Goal: Navigation & Orientation: Go to known website

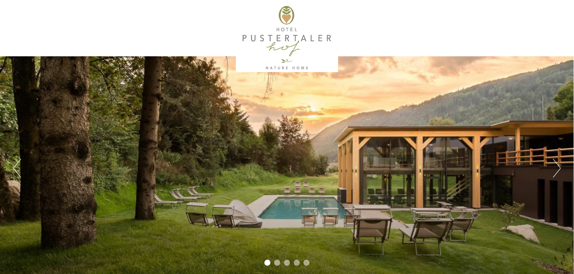
click at [555, 163] on button "Next" at bounding box center [557, 168] width 8 height 19
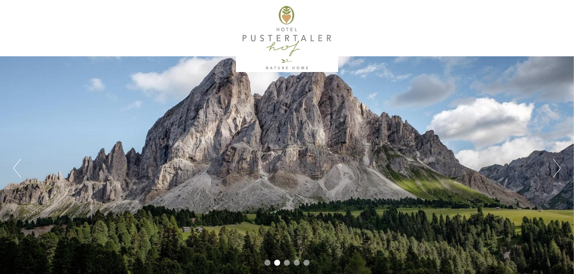
click at [555, 163] on button "Next" at bounding box center [557, 168] width 8 height 19
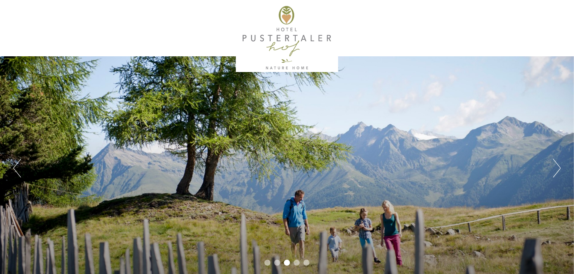
click at [555, 163] on button "Next" at bounding box center [557, 168] width 8 height 19
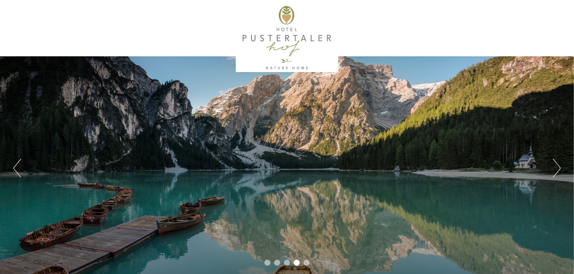
click at [555, 163] on button "Next" at bounding box center [557, 168] width 8 height 19
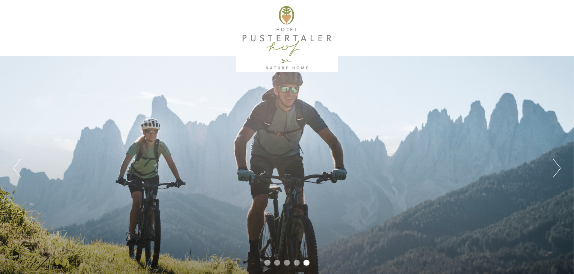
click at [555, 163] on button "Next" at bounding box center [557, 168] width 8 height 19
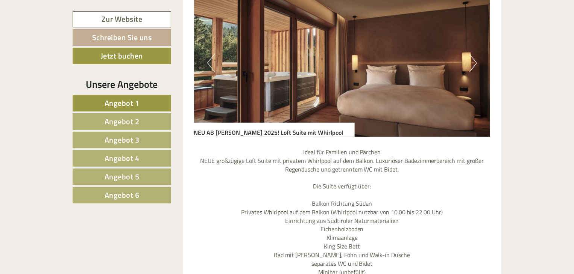
scroll to position [489, 0]
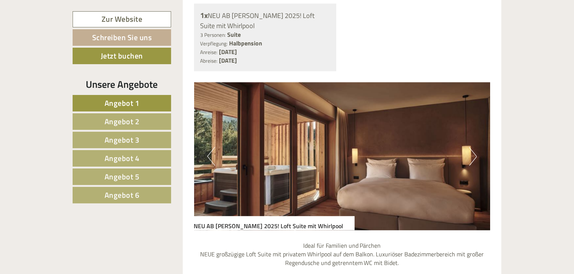
click at [473, 147] on button "Next" at bounding box center [473, 156] width 8 height 19
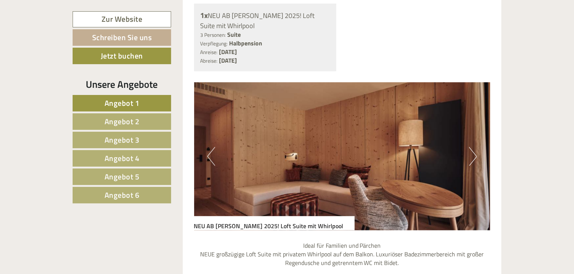
click at [473, 147] on button "Next" at bounding box center [473, 156] width 8 height 19
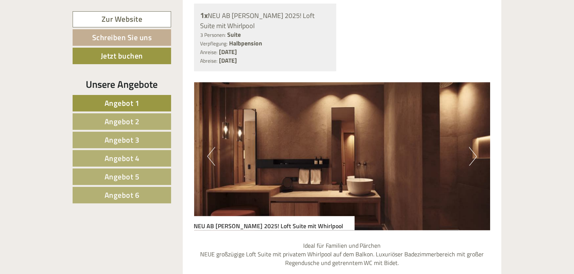
click at [473, 147] on button "Next" at bounding box center [473, 156] width 8 height 19
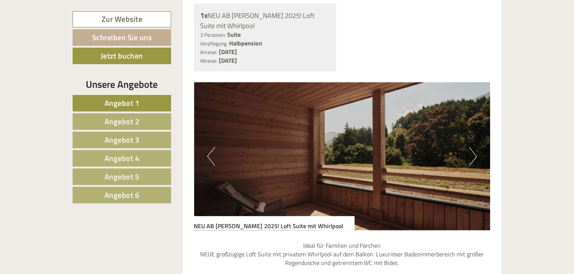
click at [473, 147] on button "Next" at bounding box center [473, 156] width 8 height 19
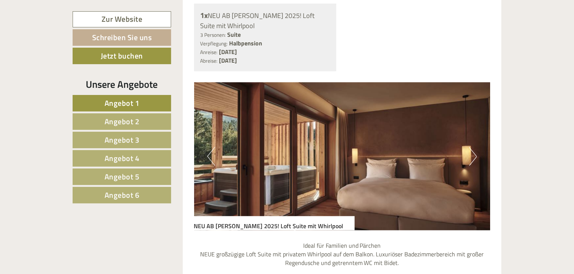
click at [473, 147] on button "Next" at bounding box center [473, 156] width 8 height 19
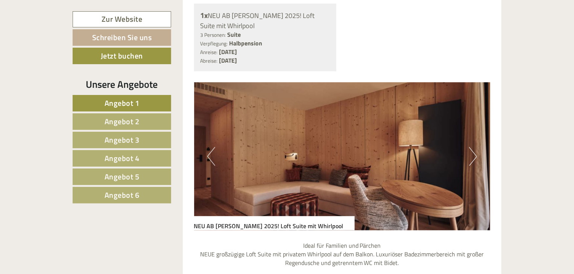
click at [473, 147] on button "Next" at bounding box center [473, 156] width 8 height 19
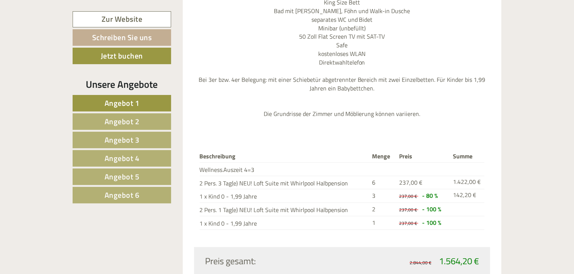
scroll to position [865, 0]
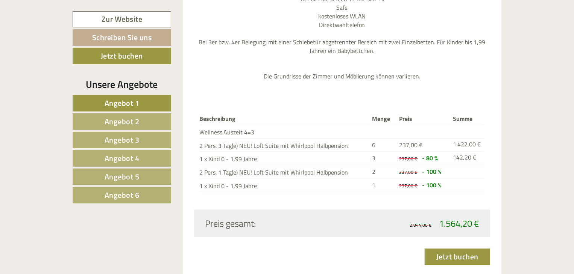
click at [132, 119] on span "Angebot 2" at bounding box center [122, 122] width 35 height 12
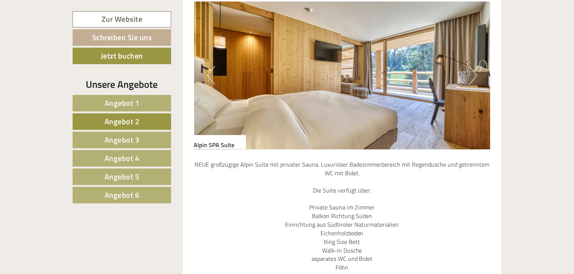
scroll to position [429, 0]
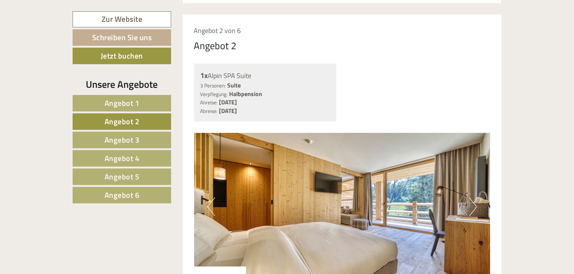
click at [471, 198] on button "Next" at bounding box center [473, 207] width 8 height 19
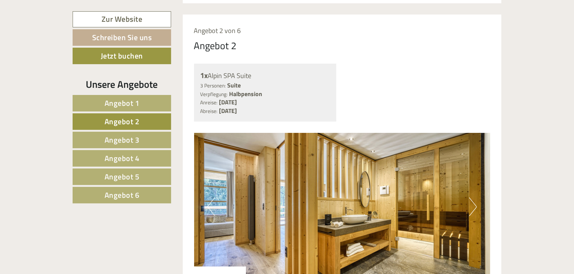
click at [471, 198] on button "Next" at bounding box center [473, 207] width 8 height 19
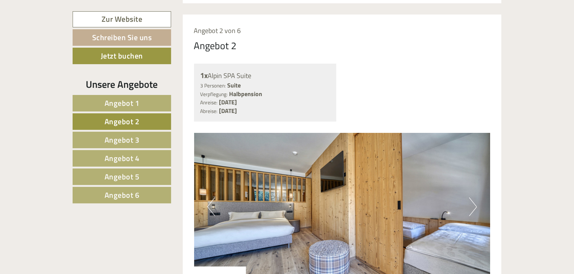
click at [471, 198] on button "Next" at bounding box center [473, 207] width 8 height 19
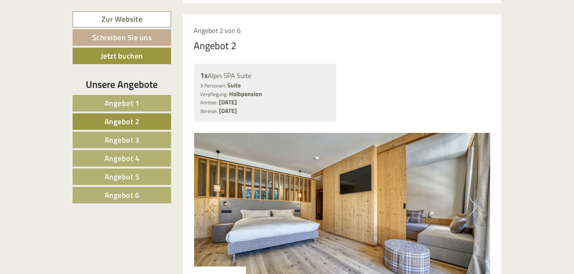
click at [471, 198] on button "Next" at bounding box center [473, 207] width 8 height 19
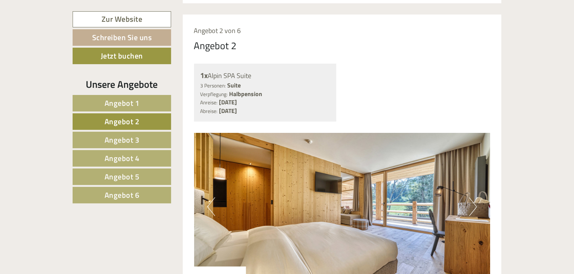
click at [471, 198] on button "Next" at bounding box center [473, 207] width 8 height 19
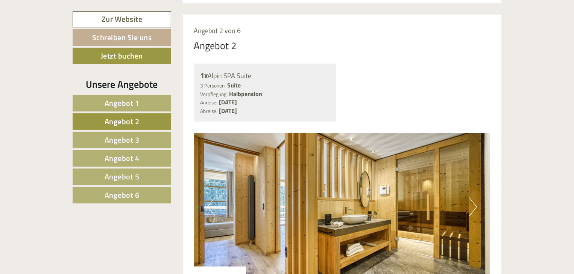
click at [471, 198] on button "Next" at bounding box center [473, 207] width 8 height 19
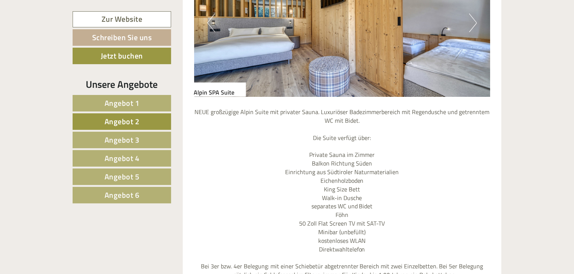
scroll to position [617, 0]
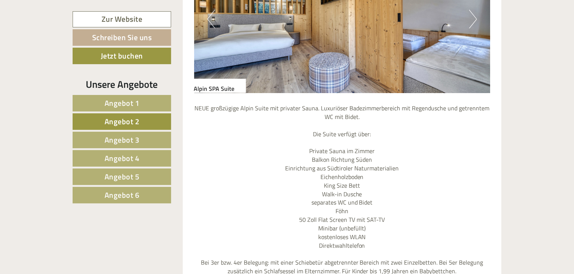
click at [145, 139] on link "Angebot 3" at bounding box center [122, 140] width 98 height 17
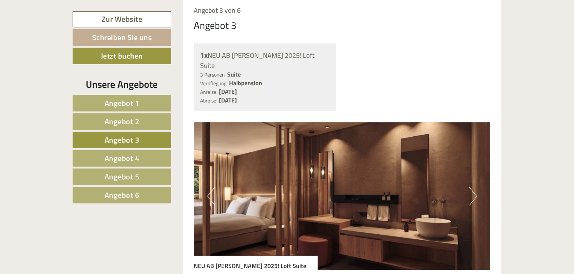
scroll to position [466, 0]
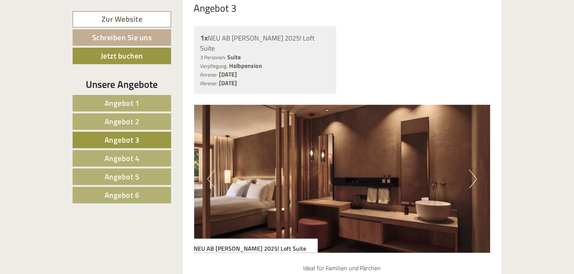
click at [461, 155] on img at bounding box center [342, 179] width 296 height 148
click at [472, 170] on button "Next" at bounding box center [473, 179] width 8 height 19
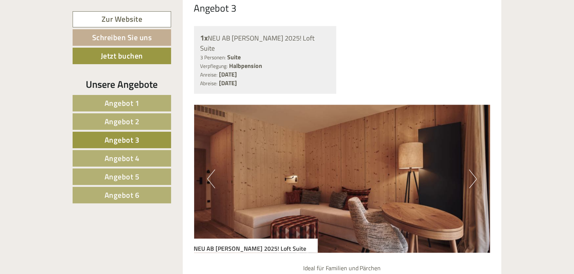
click at [472, 170] on button "Next" at bounding box center [473, 179] width 8 height 19
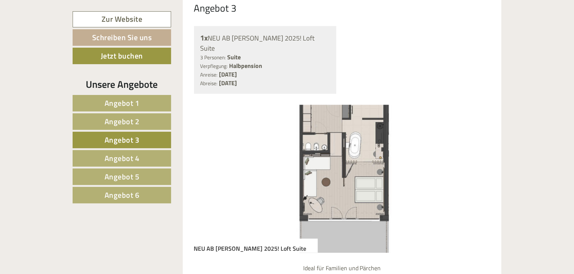
click at [472, 170] on button "Next" at bounding box center [473, 179] width 8 height 19
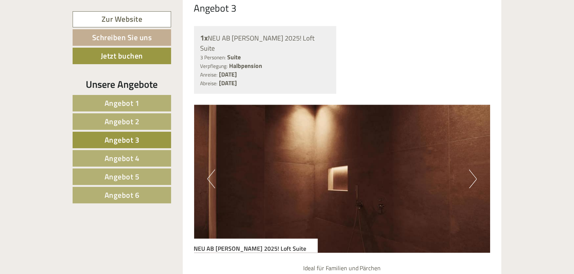
click at [472, 170] on button "Next" at bounding box center [473, 179] width 8 height 19
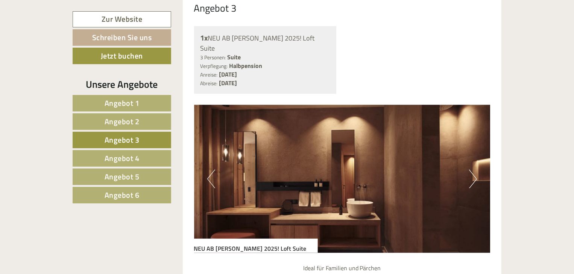
click at [472, 170] on button "Next" at bounding box center [473, 179] width 8 height 19
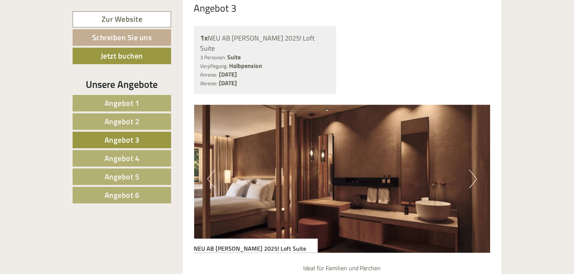
click at [472, 170] on button "Next" at bounding box center [473, 179] width 8 height 19
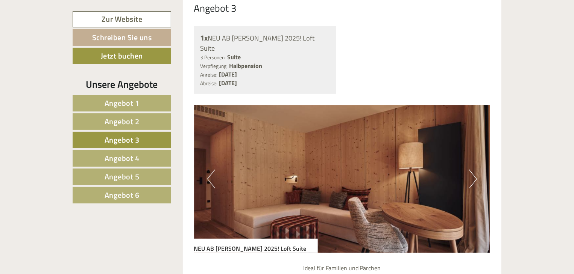
click at [472, 170] on button "Next" at bounding box center [473, 179] width 8 height 19
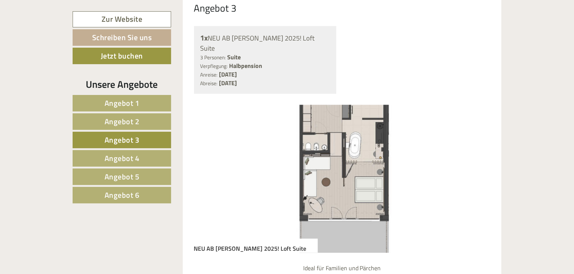
click at [472, 170] on button "Next" at bounding box center [473, 179] width 8 height 19
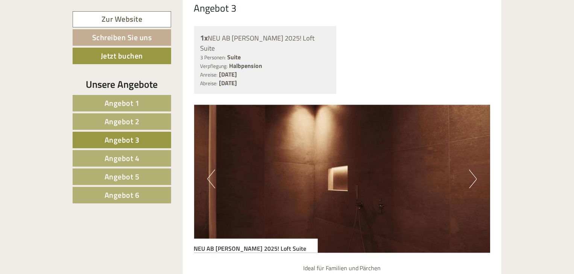
click at [472, 170] on button "Next" at bounding box center [473, 179] width 8 height 19
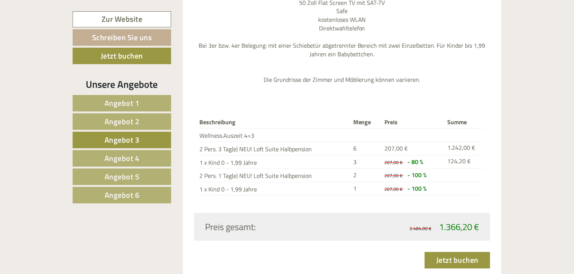
scroll to position [880, 0]
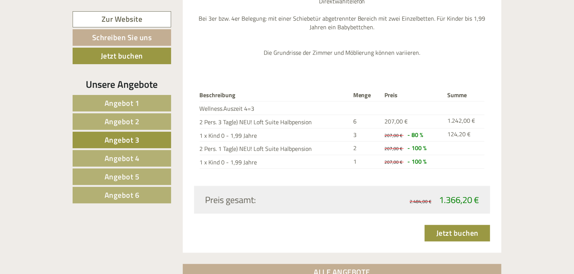
click at [121, 159] on span "Angebot 4" at bounding box center [122, 159] width 35 height 12
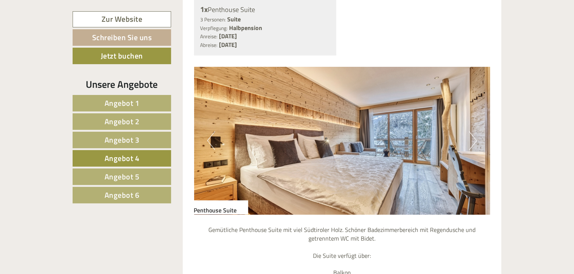
scroll to position [504, 0]
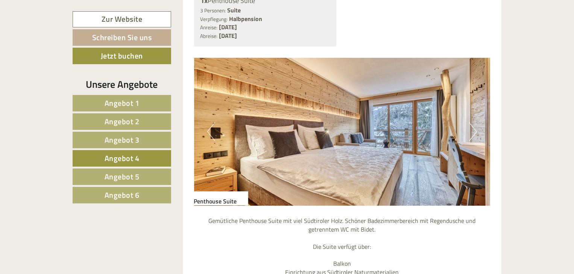
click at [471, 123] on button "Next" at bounding box center [473, 132] width 8 height 19
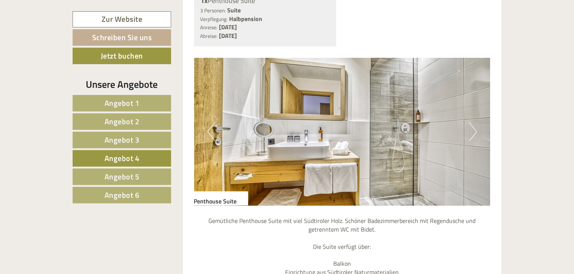
click at [471, 123] on button "Next" at bounding box center [473, 132] width 8 height 19
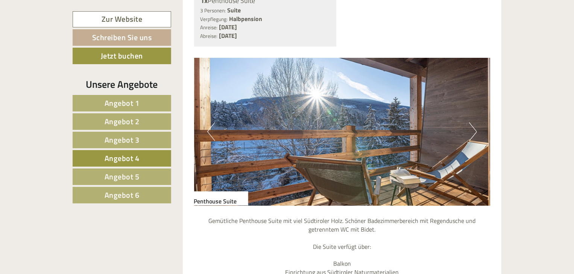
click at [471, 123] on button "Next" at bounding box center [473, 132] width 8 height 19
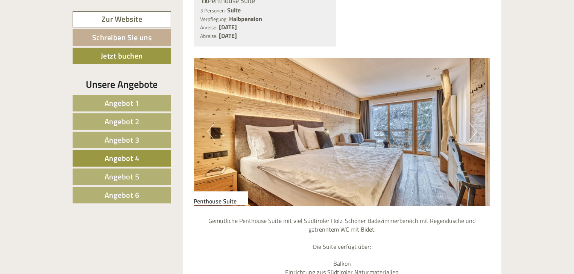
click at [471, 123] on button "Next" at bounding box center [473, 132] width 8 height 19
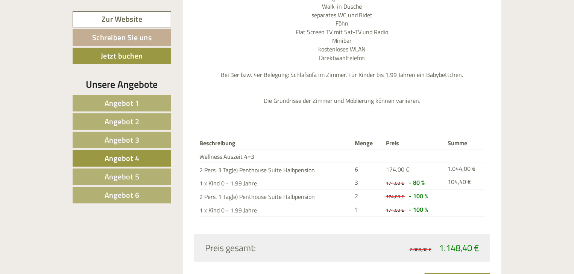
scroll to position [842, 0]
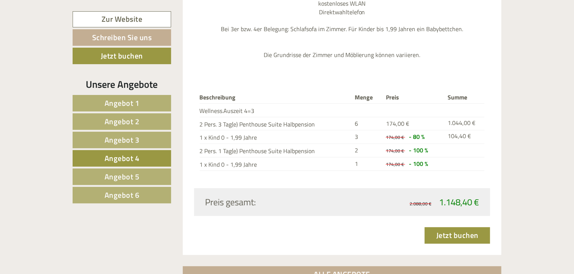
click at [124, 170] on link "Angebot 5" at bounding box center [122, 177] width 98 height 17
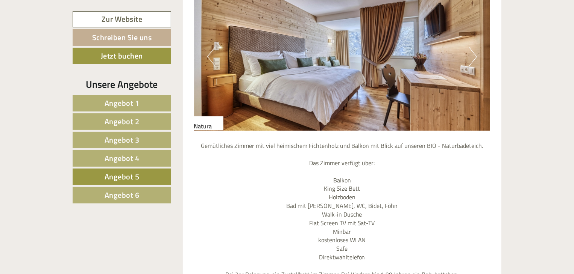
scroll to position [466, 0]
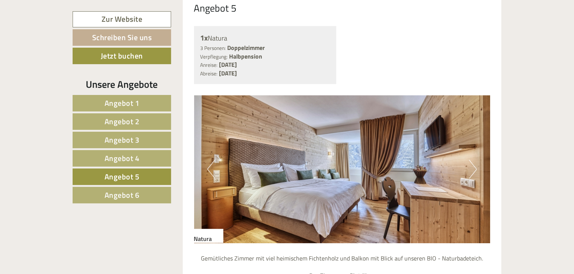
click at [474, 160] on button "Next" at bounding box center [473, 169] width 8 height 19
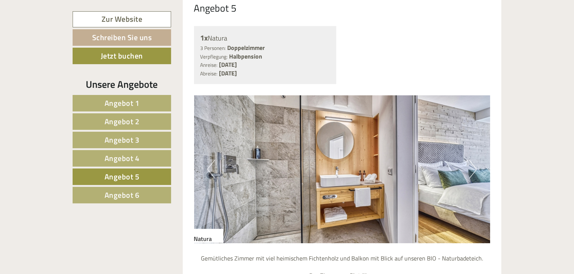
click at [474, 160] on button "Next" at bounding box center [473, 169] width 8 height 19
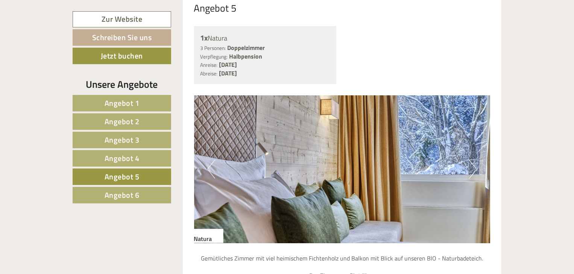
click at [474, 160] on button "Next" at bounding box center [473, 169] width 8 height 19
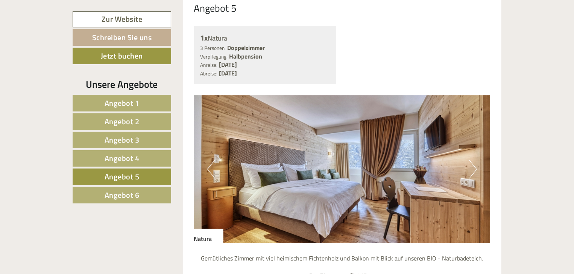
click at [474, 160] on button "Next" at bounding box center [473, 169] width 8 height 19
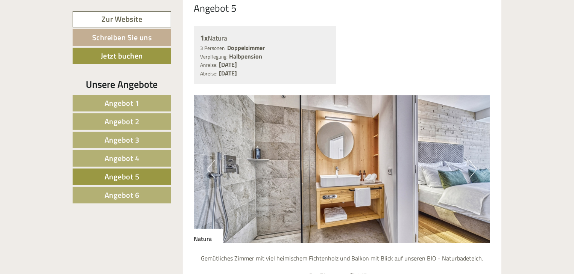
click at [474, 160] on button "Next" at bounding box center [473, 169] width 8 height 19
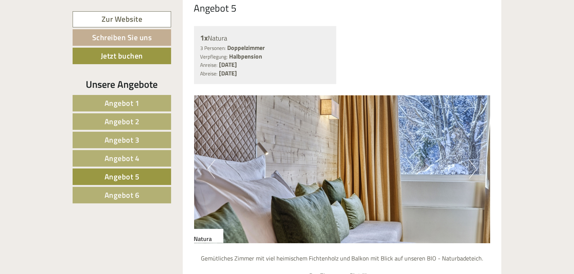
click at [474, 160] on button "Next" at bounding box center [473, 169] width 8 height 19
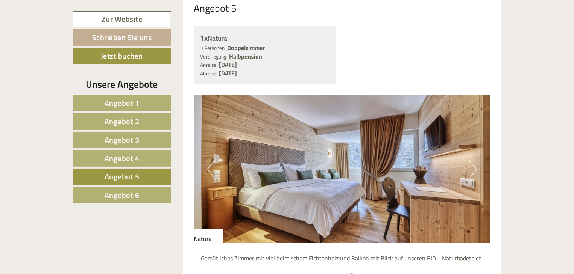
click at [105, 194] on span "Angebot 6" at bounding box center [122, 195] width 35 height 12
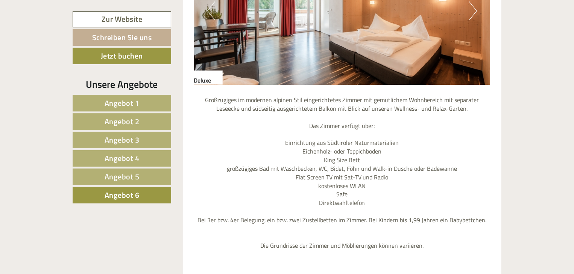
scroll to position [541, 0]
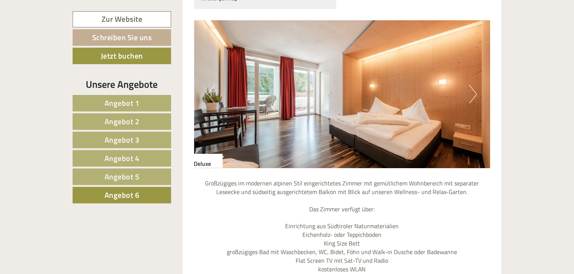
click at [474, 85] on button "Next" at bounding box center [473, 94] width 8 height 19
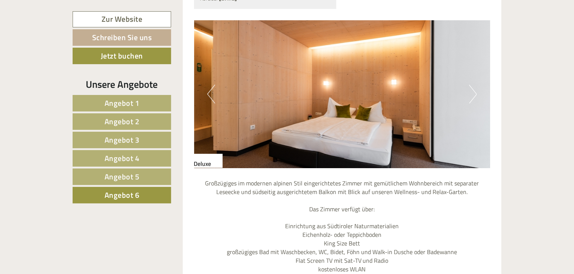
click at [474, 85] on button "Next" at bounding box center [473, 94] width 8 height 19
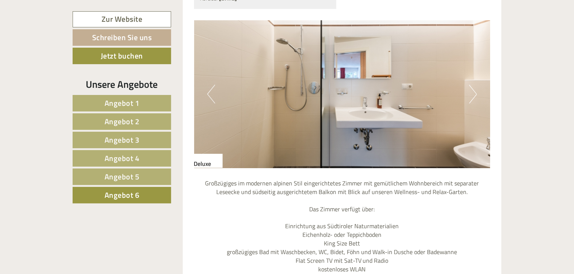
click at [474, 85] on button "Next" at bounding box center [473, 94] width 8 height 19
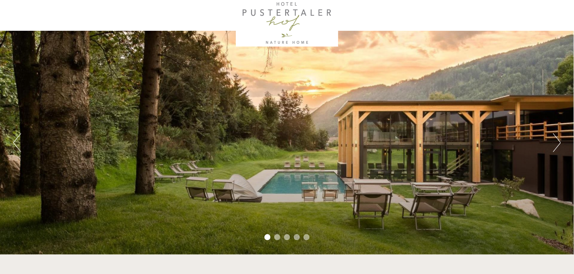
scroll to position [38, 0]
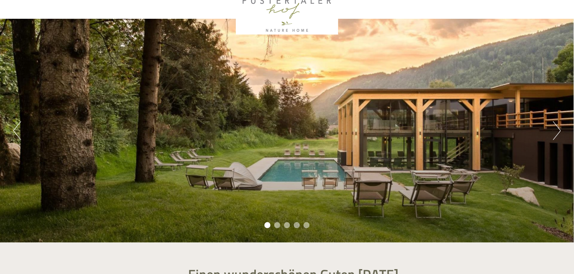
click at [555, 134] on button "Next" at bounding box center [557, 130] width 8 height 19
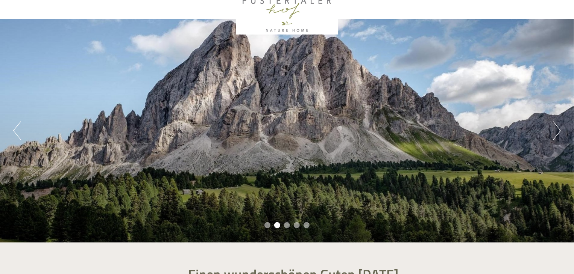
click at [555, 134] on button "Next" at bounding box center [557, 130] width 8 height 19
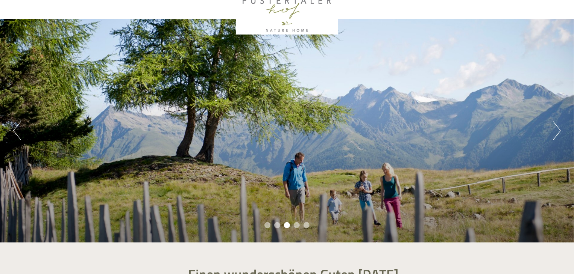
click at [555, 134] on button "Next" at bounding box center [557, 130] width 8 height 19
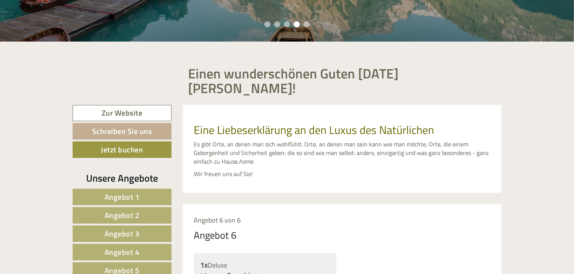
scroll to position [226, 0]
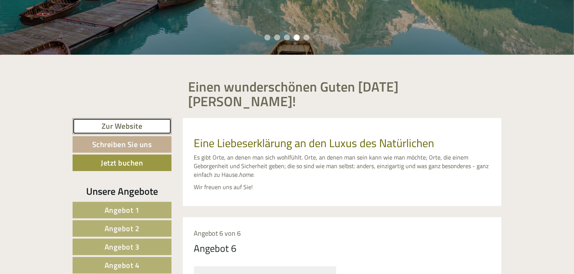
click at [124, 118] on link "Zur Website" at bounding box center [122, 126] width 99 height 16
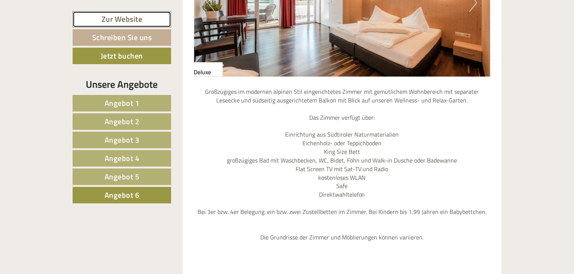
scroll to position [639, 0]
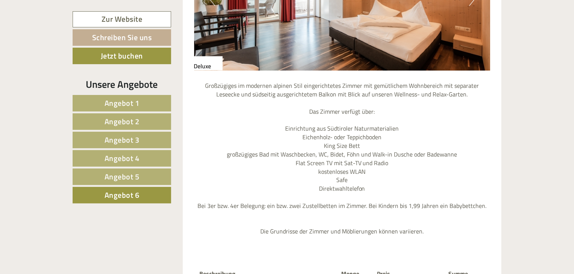
click at [136, 105] on span "Angebot 1" at bounding box center [122, 103] width 35 height 12
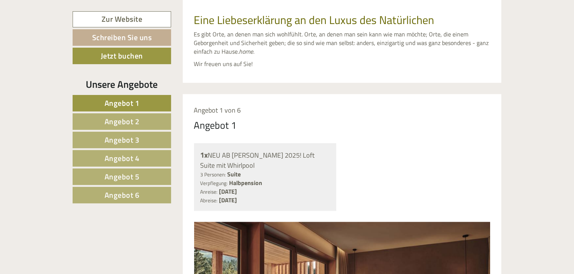
scroll to position [504, 0]
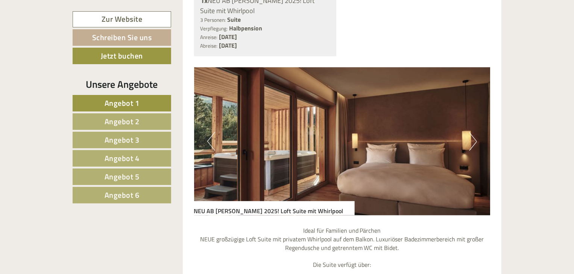
click at [471, 132] on button "Next" at bounding box center [473, 141] width 8 height 19
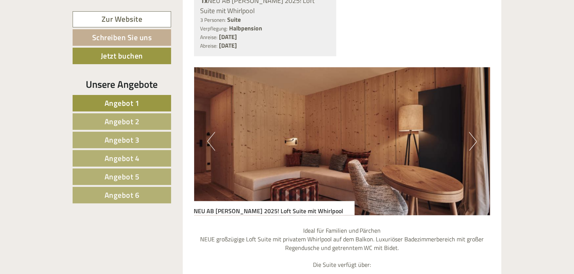
click at [469, 132] on button "Next" at bounding box center [473, 141] width 8 height 19
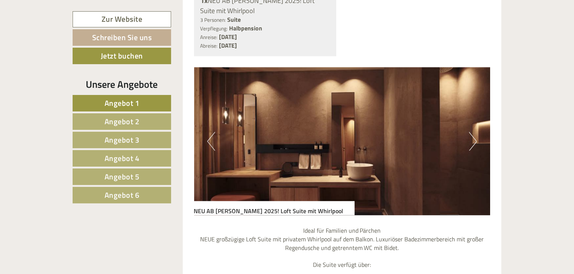
click at [469, 132] on button "Next" at bounding box center [473, 141] width 8 height 19
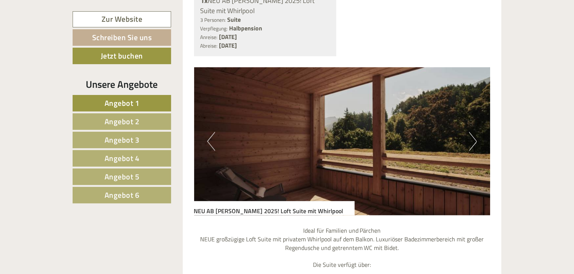
click at [469, 132] on button "Next" at bounding box center [473, 141] width 8 height 19
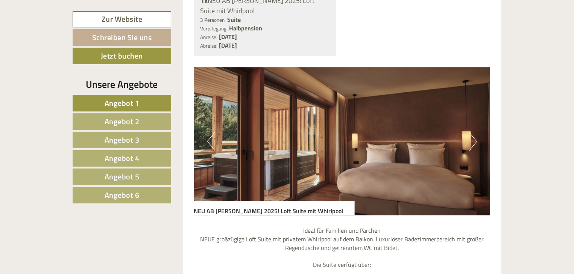
click at [469, 132] on button "Next" at bounding box center [473, 141] width 8 height 19
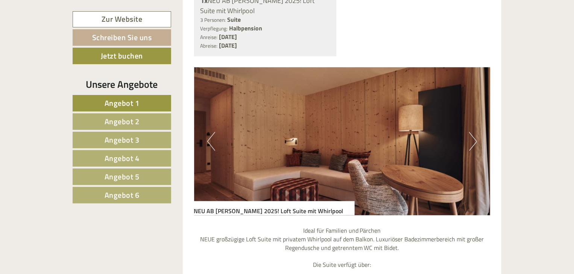
click at [469, 132] on button "Next" at bounding box center [473, 141] width 8 height 19
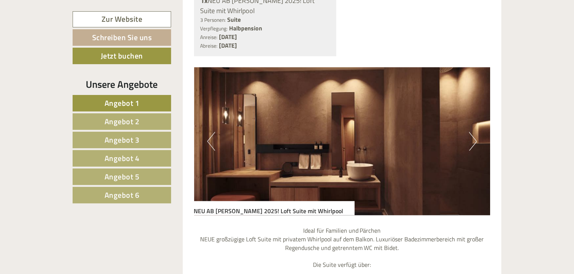
click at [469, 132] on button "Next" at bounding box center [473, 141] width 8 height 19
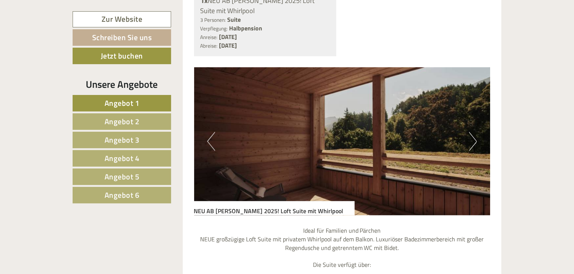
click at [469, 132] on button "Next" at bounding box center [473, 141] width 8 height 19
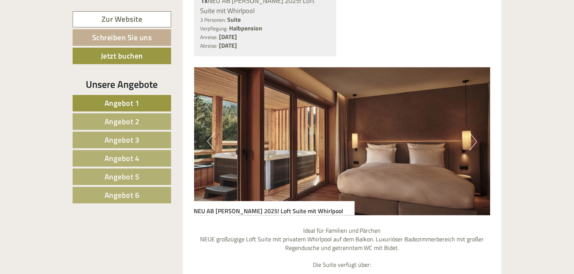
click at [469, 132] on button "Next" at bounding box center [473, 141] width 8 height 19
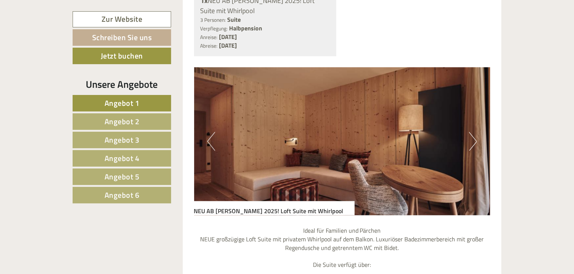
click at [152, 122] on link "Angebot 2" at bounding box center [122, 122] width 98 height 17
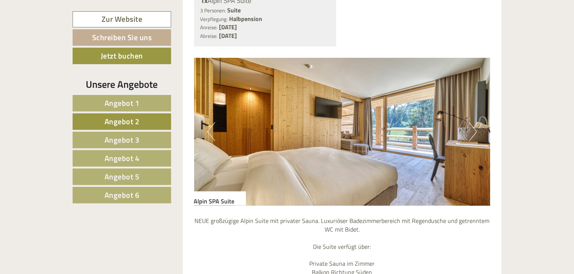
click at [474, 123] on button "Next" at bounding box center [473, 132] width 8 height 19
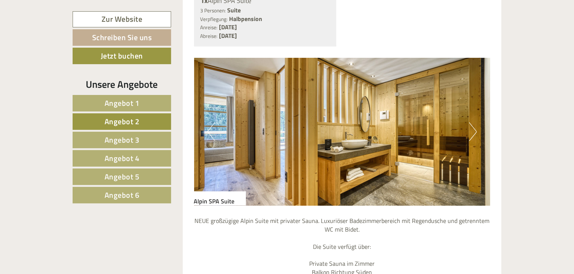
click at [474, 123] on button "Next" at bounding box center [473, 132] width 8 height 19
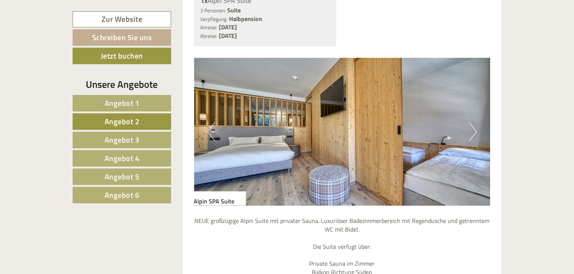
click at [474, 123] on button "Next" at bounding box center [473, 132] width 8 height 19
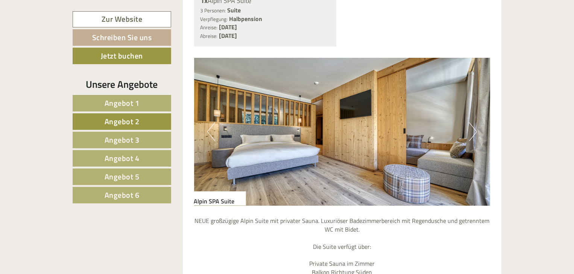
click at [109, 138] on span "Angebot 3" at bounding box center [122, 140] width 35 height 12
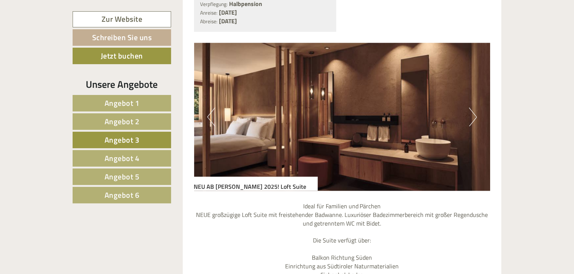
scroll to position [541, 0]
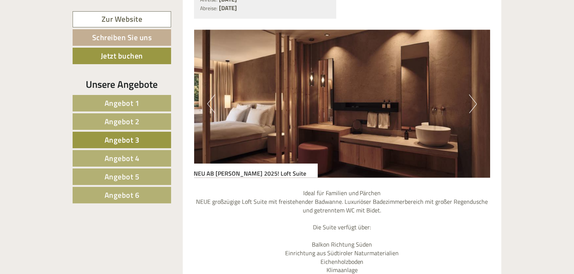
click at [471, 95] on button "Next" at bounding box center [473, 104] width 8 height 19
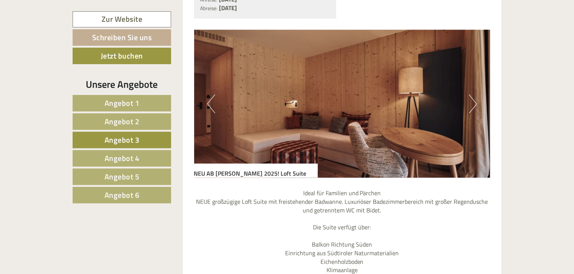
click at [471, 95] on button "Next" at bounding box center [473, 104] width 8 height 19
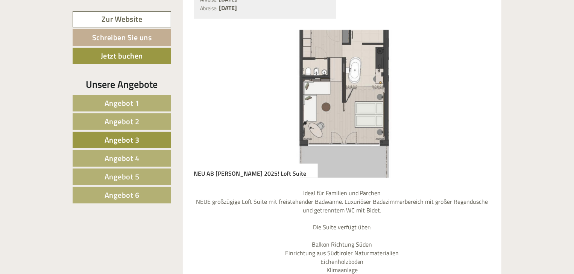
click at [471, 95] on button "Next" at bounding box center [473, 104] width 8 height 19
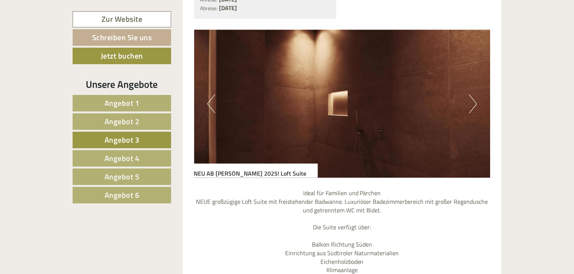
click at [471, 95] on button "Next" at bounding box center [473, 104] width 8 height 19
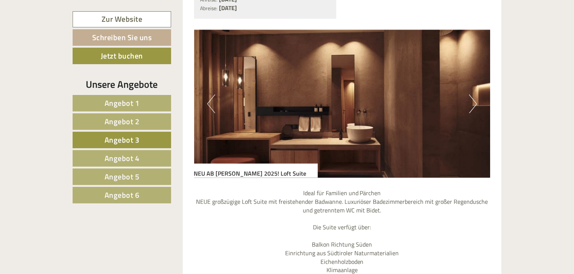
click at [471, 95] on button "Next" at bounding box center [473, 104] width 8 height 19
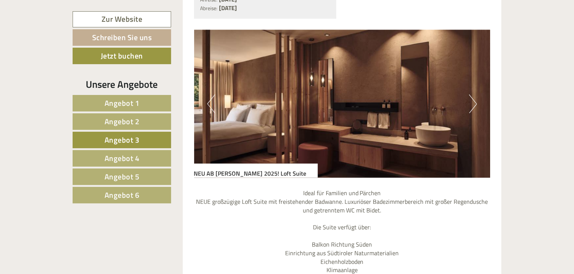
click at [471, 95] on button "Next" at bounding box center [473, 104] width 8 height 19
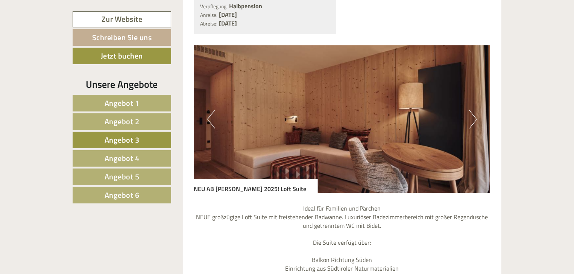
scroll to position [429, 0]
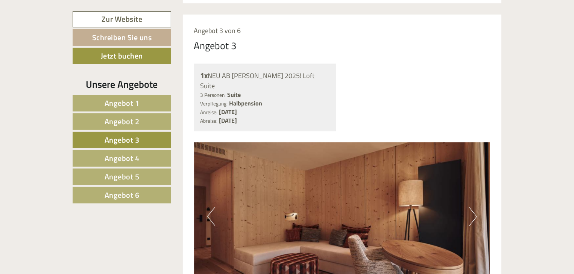
click at [471, 208] on button "Next" at bounding box center [473, 217] width 8 height 19
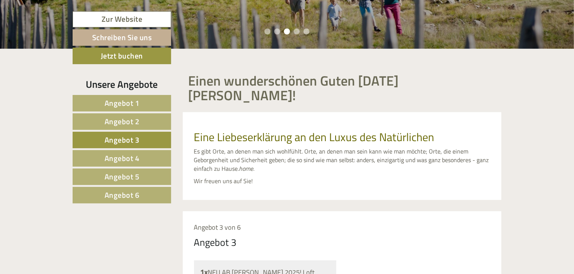
scroll to position [128, 0]
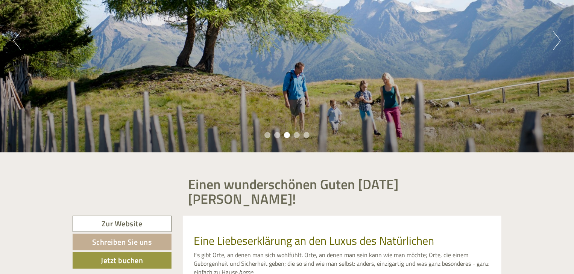
click at [559, 42] on button "Next" at bounding box center [557, 40] width 8 height 19
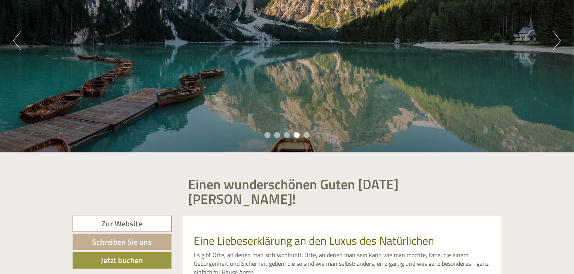
click at [559, 42] on button "Next" at bounding box center [557, 40] width 8 height 19
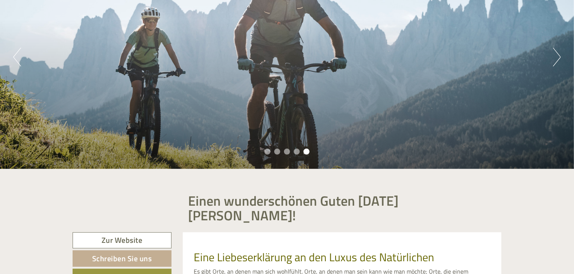
scroll to position [111, 0]
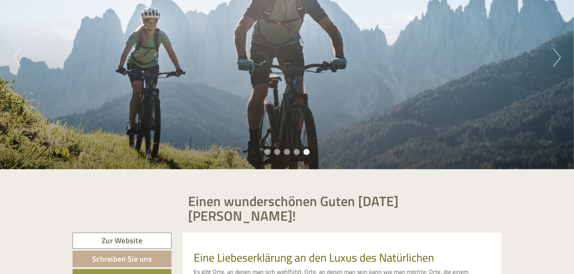
drag, startPoint x: 563, startPoint y: 53, endPoint x: 400, endPoint y: 78, distance: 165.0
click at [399, 78] on div "Previous Next 1 2 3 4 5" at bounding box center [287, 57] width 574 height 224
click at [555, 59] on button "Next" at bounding box center [557, 57] width 8 height 19
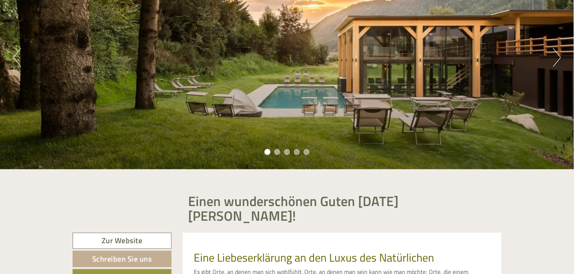
click at [556, 56] on button "Next" at bounding box center [557, 57] width 8 height 19
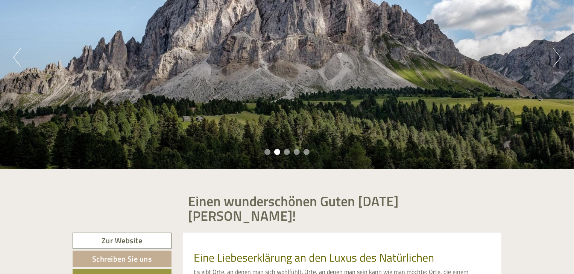
click at [555, 56] on button "Next" at bounding box center [557, 57] width 8 height 19
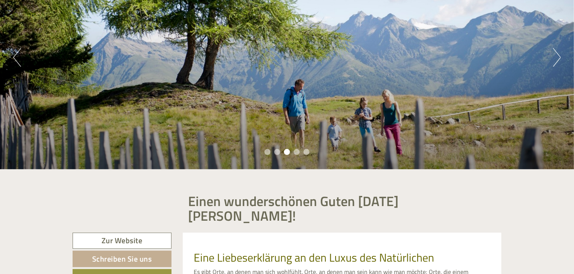
click at [555, 57] on button "Next" at bounding box center [557, 57] width 8 height 19
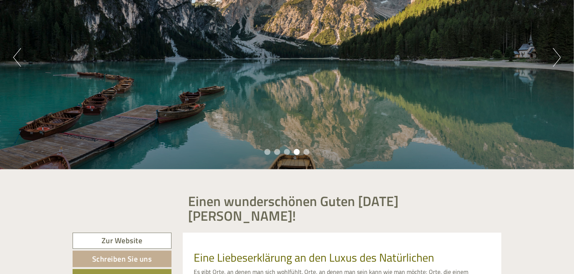
click at [555, 57] on button "Next" at bounding box center [557, 57] width 8 height 19
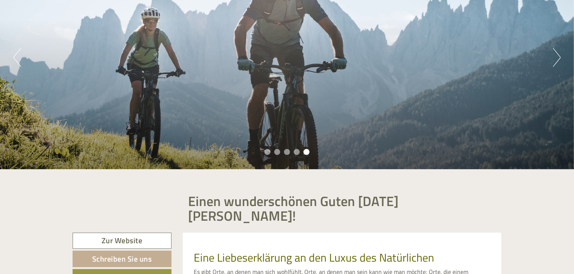
click at [555, 57] on button "Next" at bounding box center [557, 57] width 8 height 19
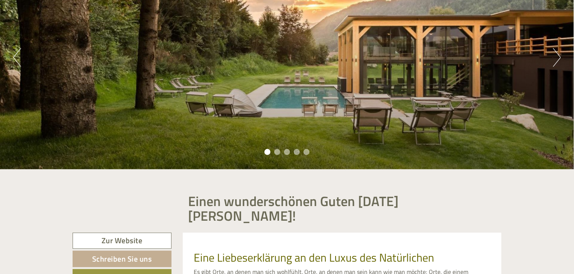
click at [554, 59] on button "Next" at bounding box center [557, 57] width 8 height 19
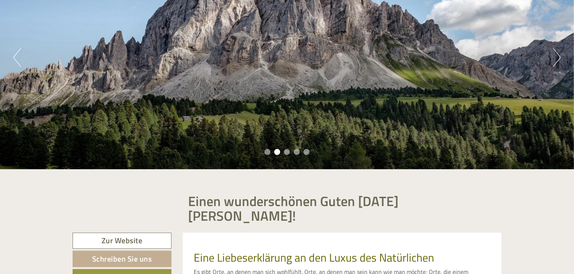
click at [554, 59] on button "Next" at bounding box center [557, 57] width 8 height 19
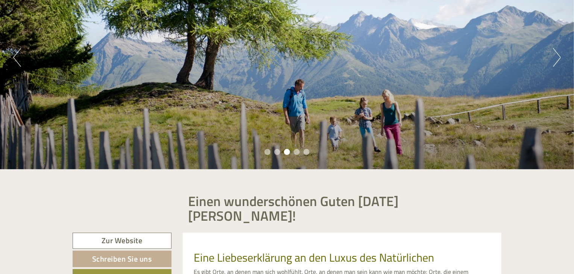
scroll to position [0, 0]
